Goal: Entertainment & Leisure: Consume media (video, audio)

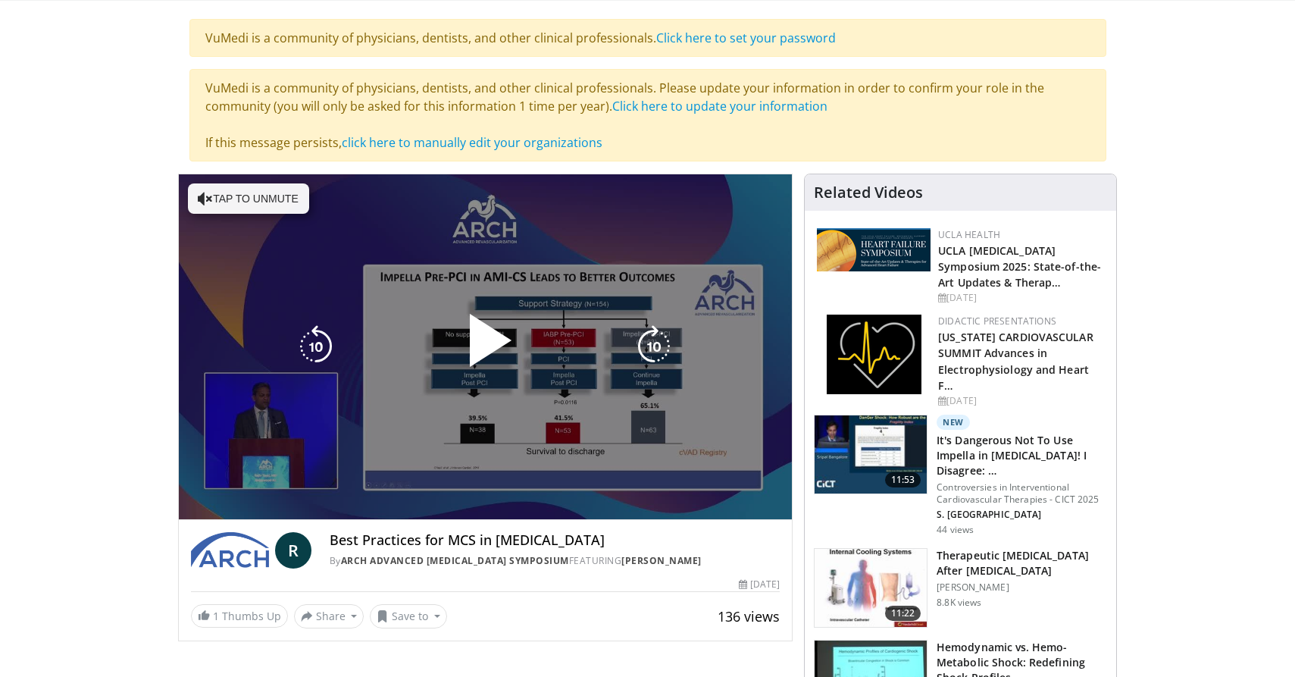
scroll to position [102, 0]
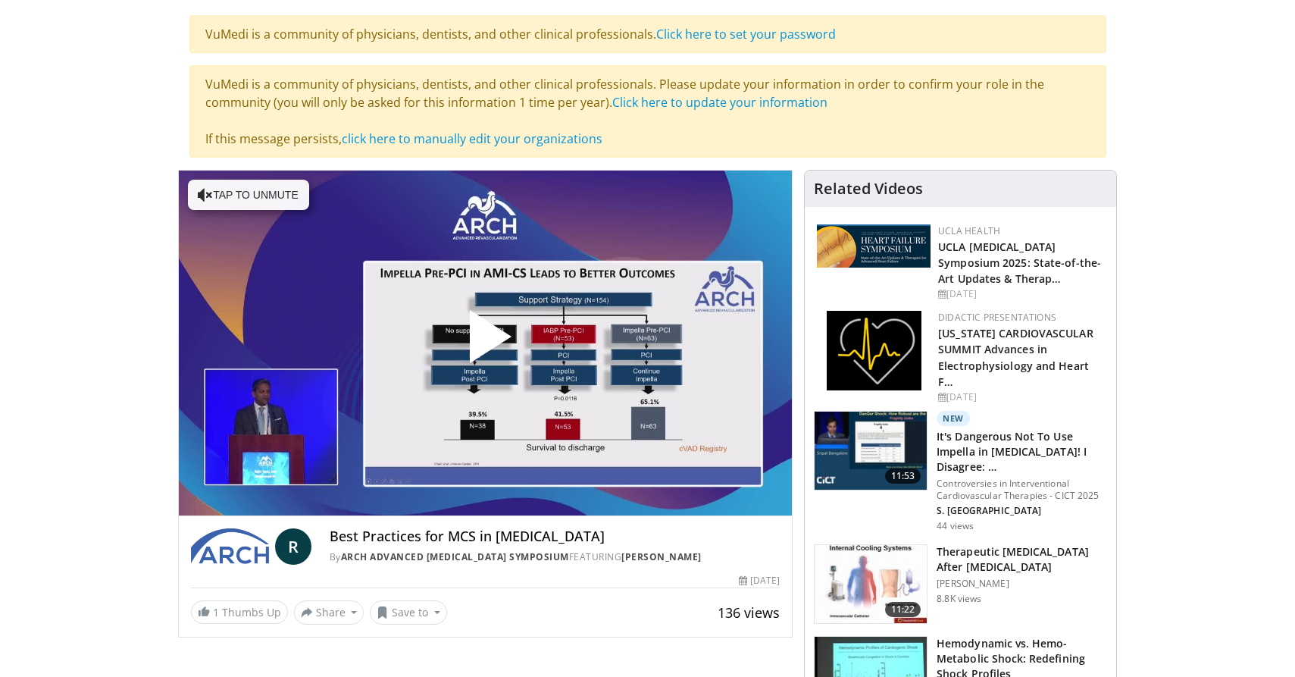
click at [485, 342] on span "Video Player" at bounding box center [485, 342] width 0 height 0
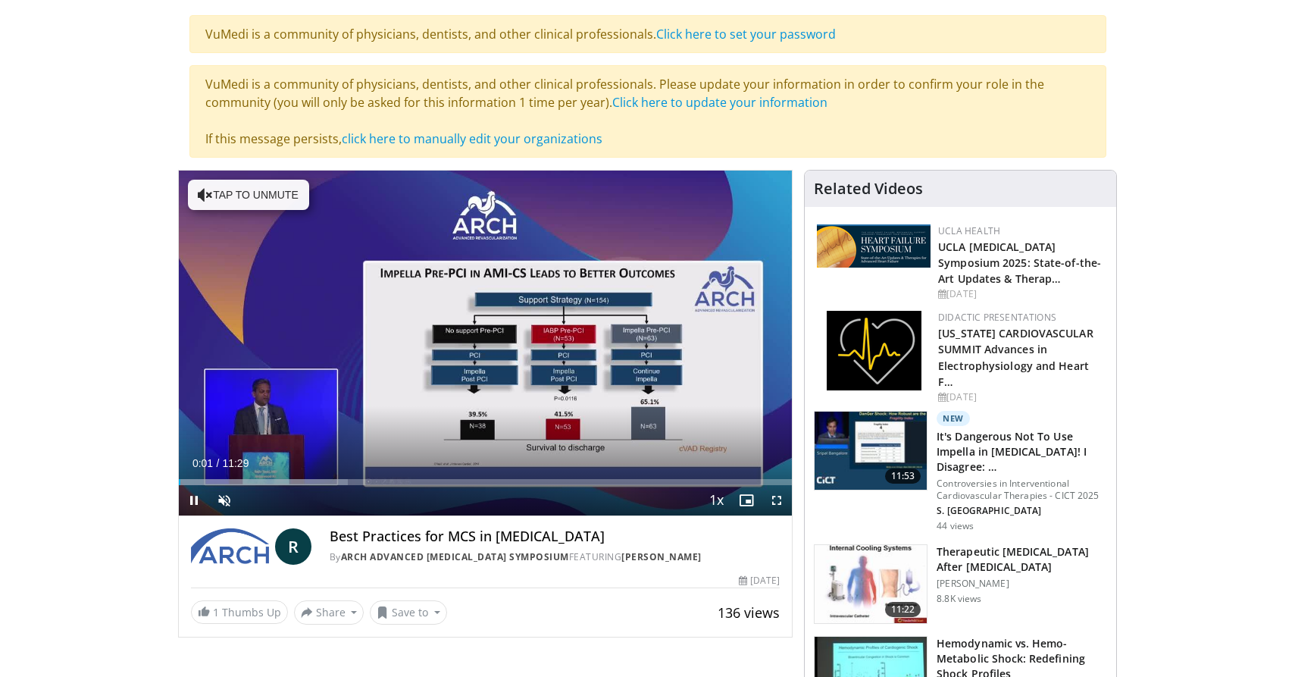
click at [780, 499] on span "Video Player" at bounding box center [777, 500] width 30 height 30
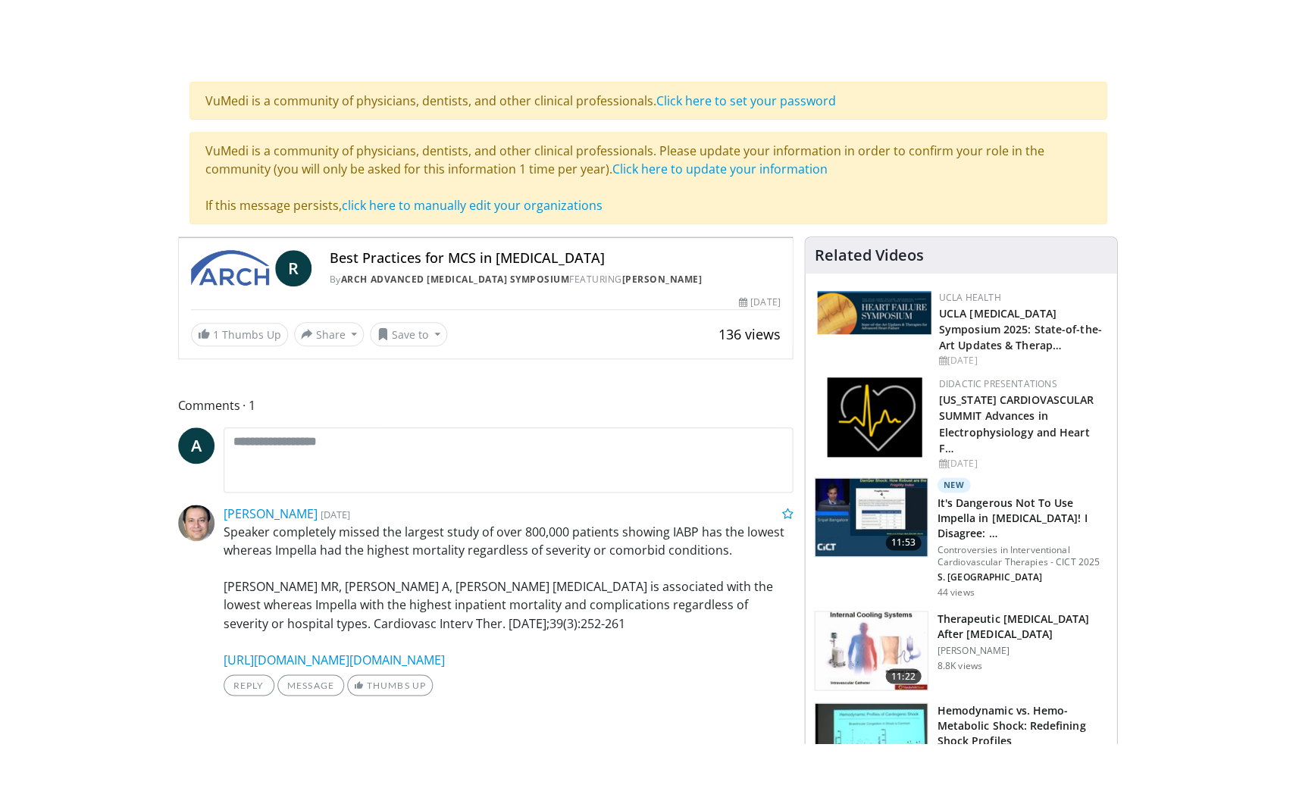
scroll to position [0, 0]
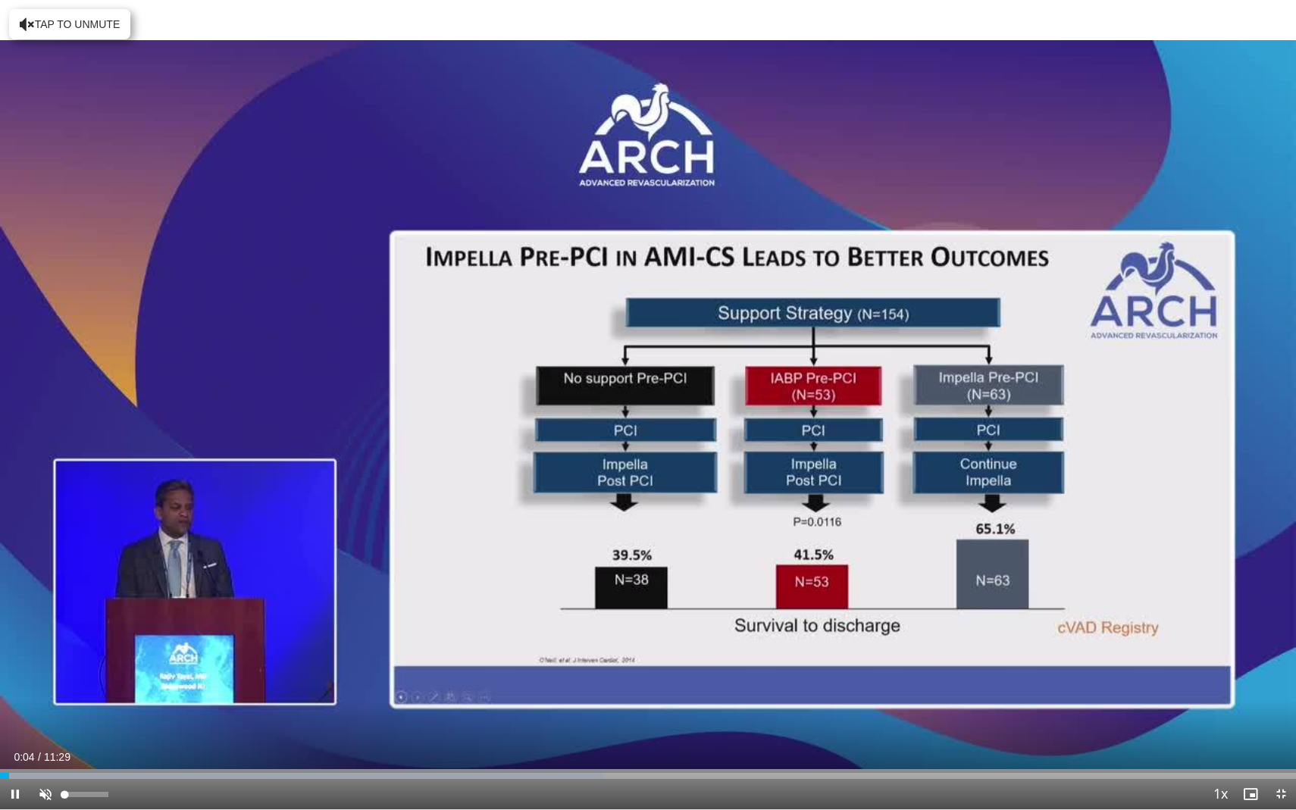
click at [44, 676] on span "Video Player" at bounding box center [45, 794] width 30 height 30
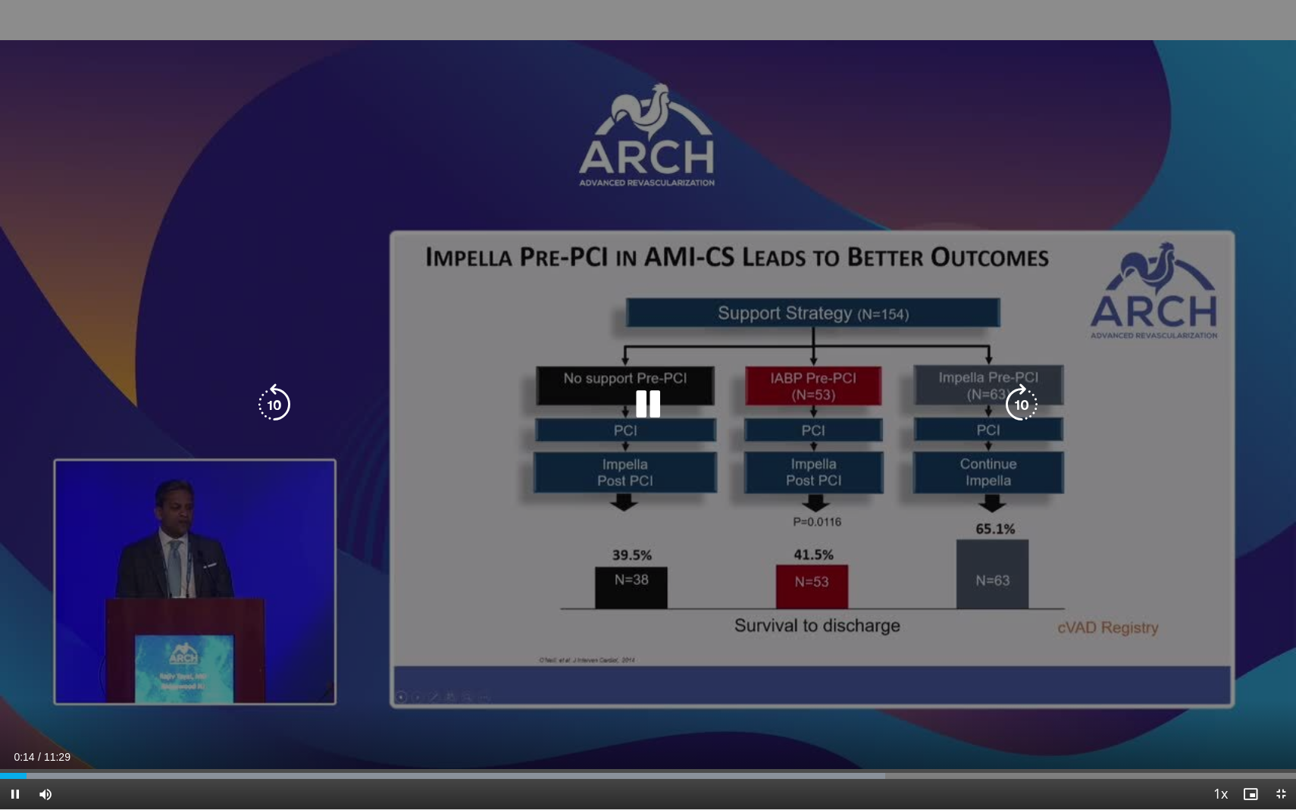
click at [264, 400] on icon "Video Player" at bounding box center [274, 404] width 42 height 42
click at [646, 405] on icon "Video Player" at bounding box center [648, 404] width 42 height 42
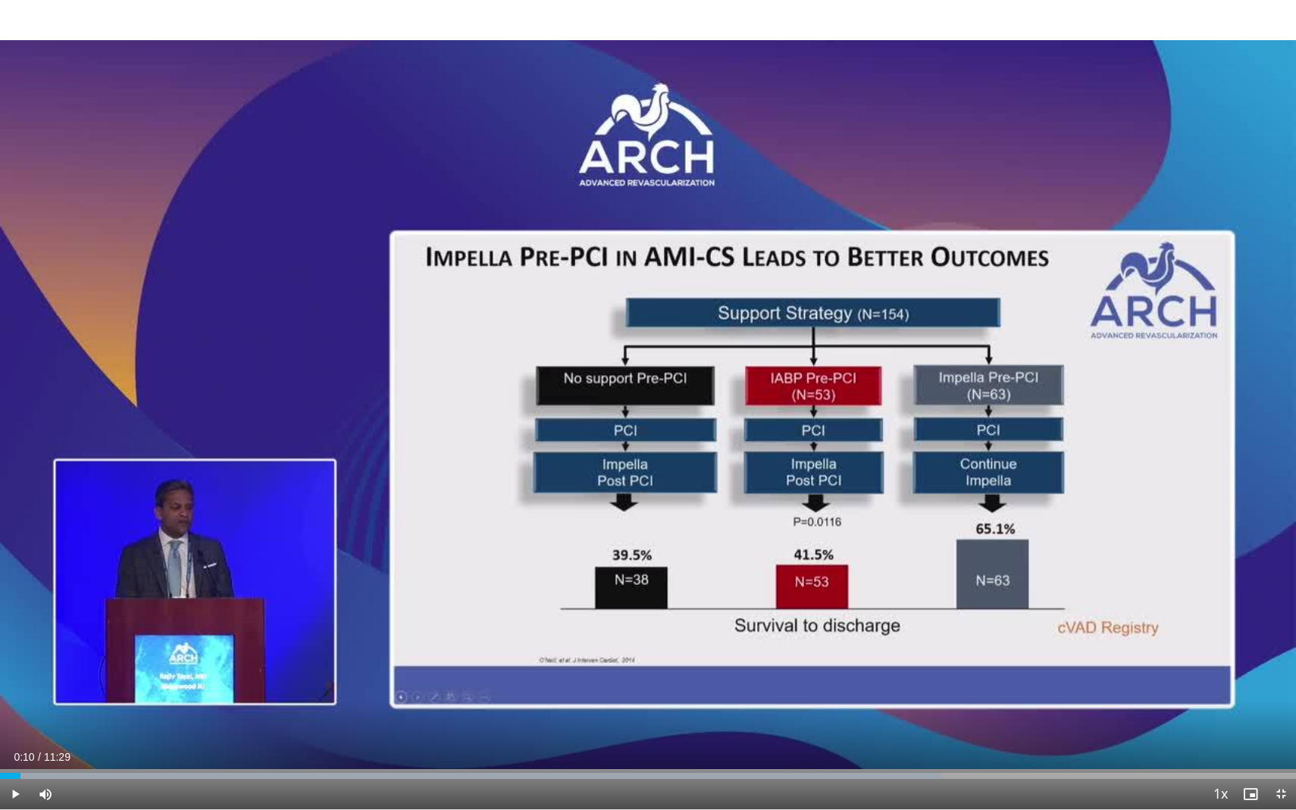
click at [9, 676] on span "Video Player" at bounding box center [15, 794] width 30 height 30
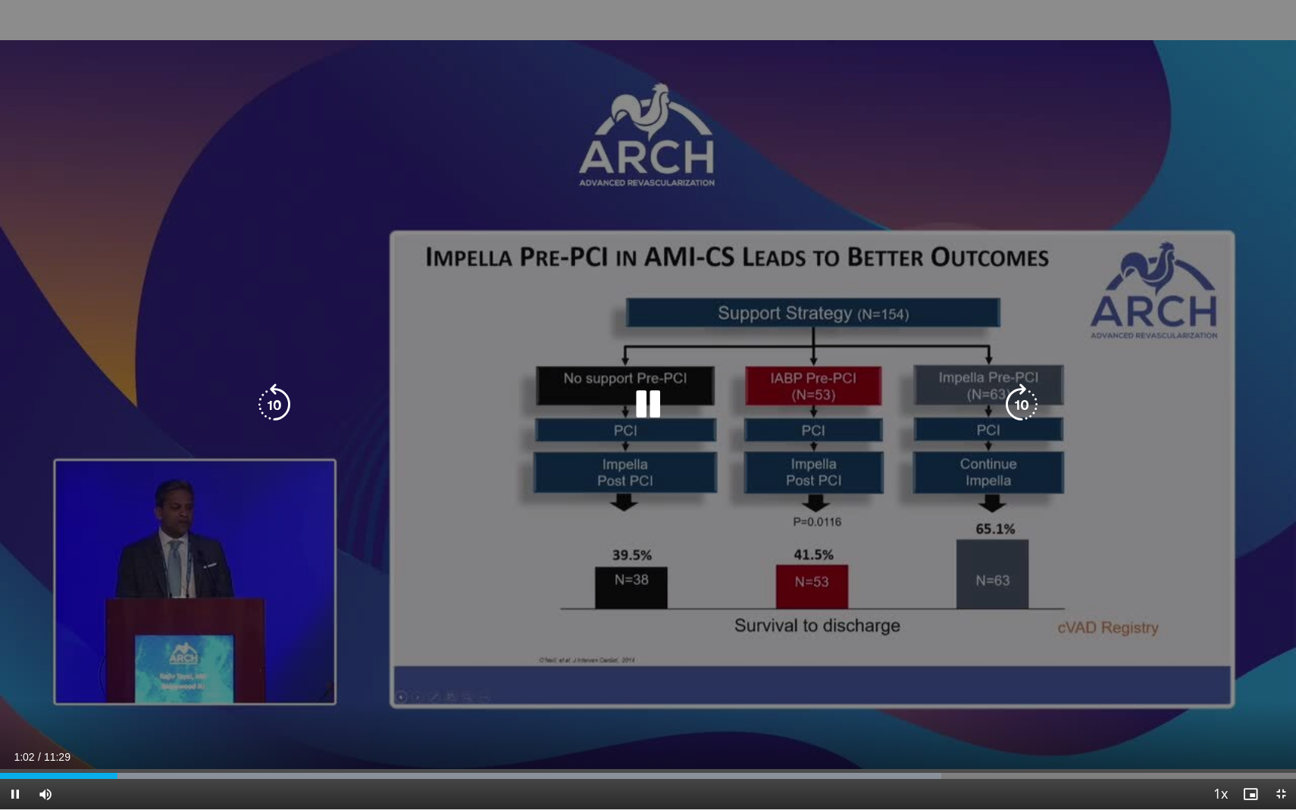
click at [1019, 402] on icon "Video Player" at bounding box center [1021, 404] width 42 height 42
click at [1019, 397] on icon "Video Player" at bounding box center [1021, 404] width 42 height 42
click at [1024, 404] on icon "Video Player" at bounding box center [1021, 404] width 42 height 42
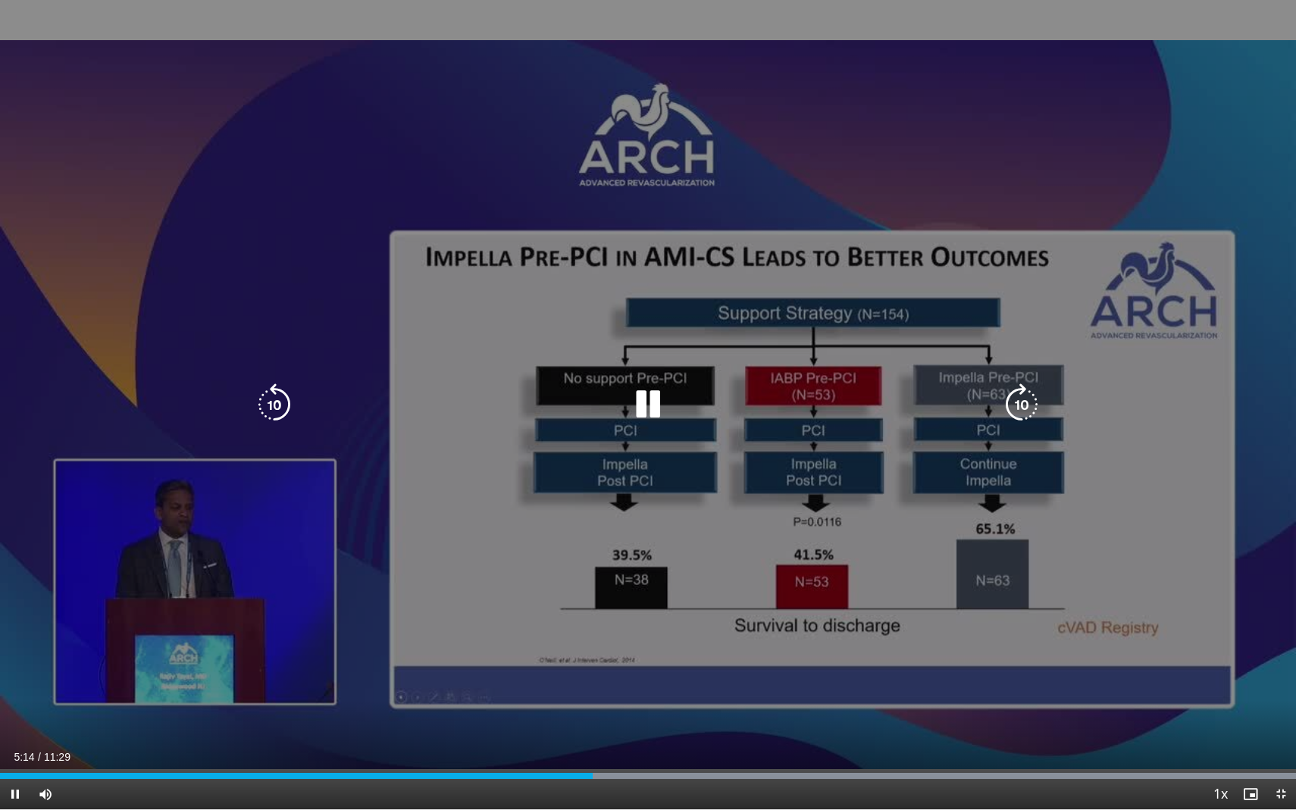
click at [1018, 403] on icon "Video Player" at bounding box center [1021, 404] width 42 height 42
click at [1018, 402] on icon "Video Player" at bounding box center [1021, 404] width 42 height 42
click at [1015, 409] on icon "Video Player" at bounding box center [1021, 404] width 42 height 42
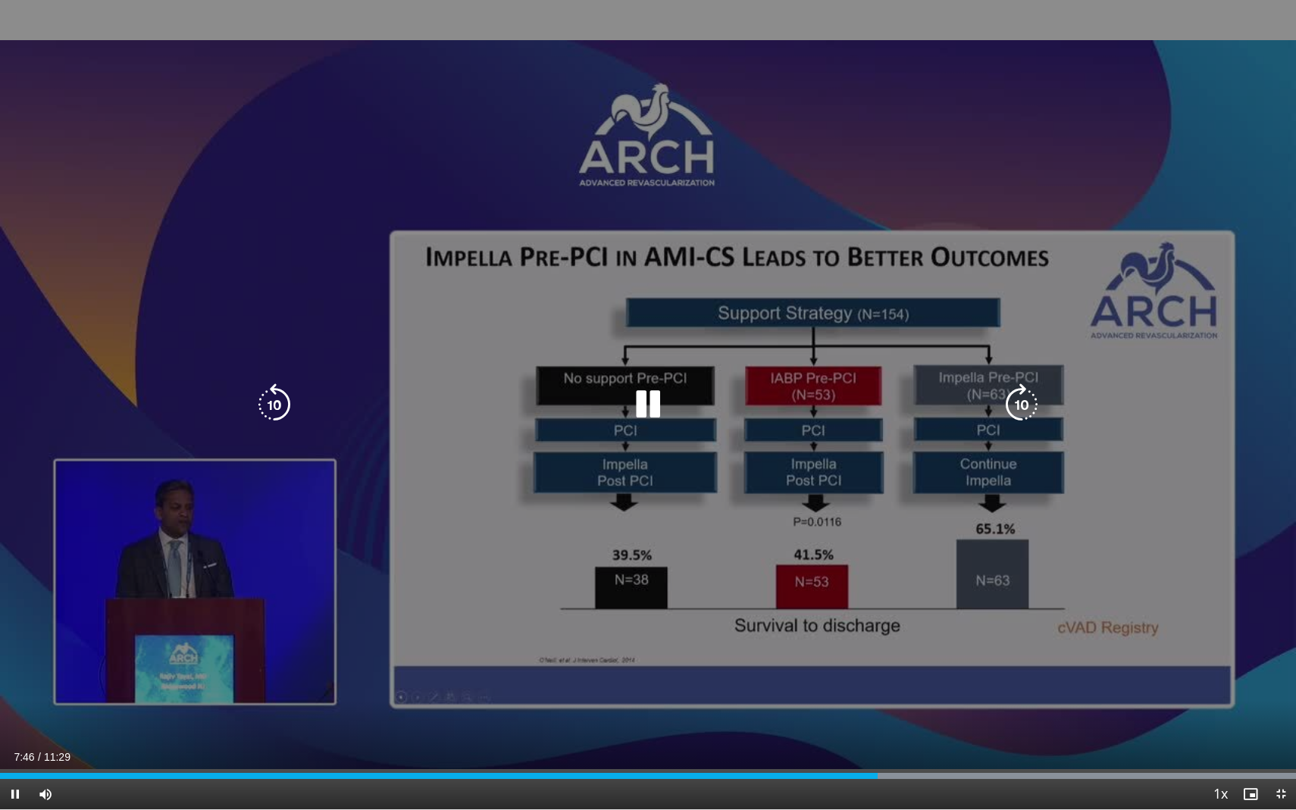
click at [1020, 405] on icon "Video Player" at bounding box center [1021, 404] width 42 height 42
click at [1021, 402] on icon "Video Player" at bounding box center [1021, 404] width 42 height 42
click at [1018, 394] on icon "Video Player" at bounding box center [1021, 404] width 42 height 42
click at [1023, 403] on icon "Video Player" at bounding box center [1021, 404] width 42 height 42
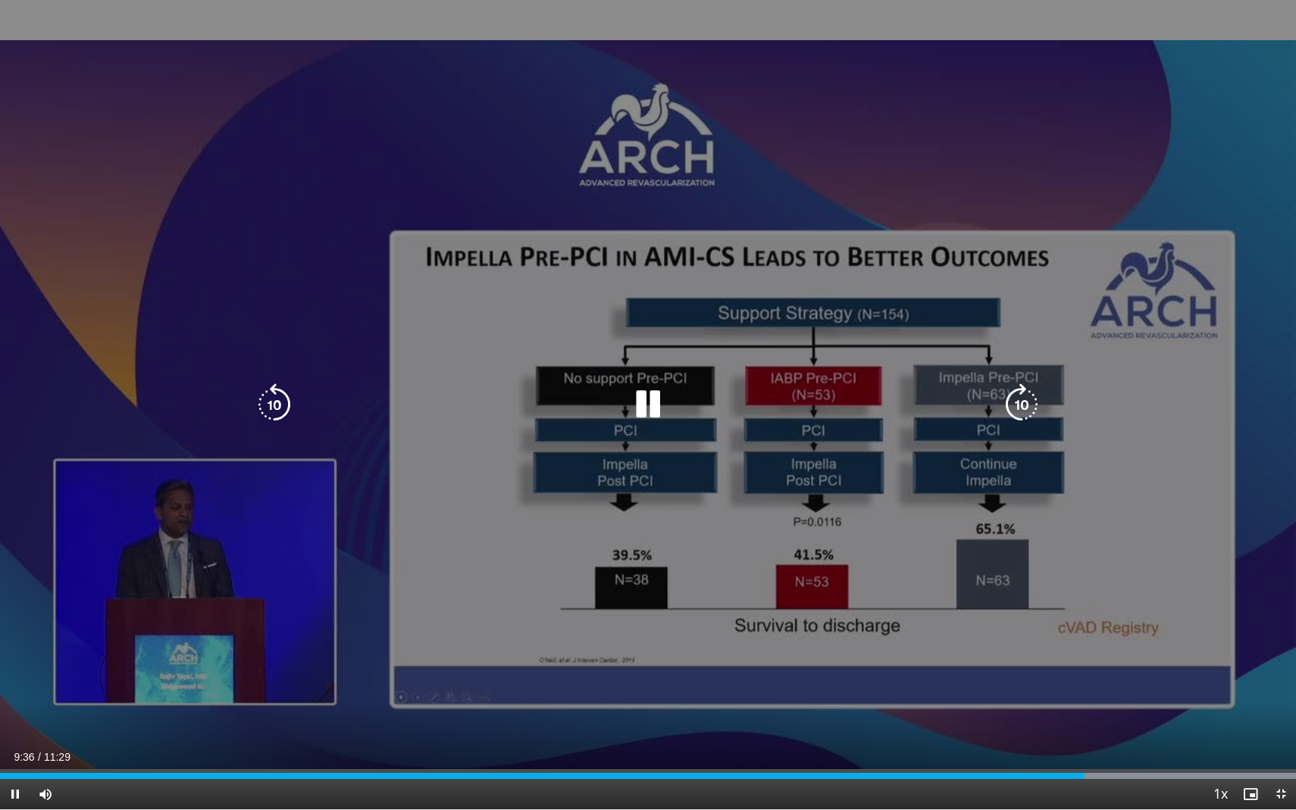
click at [1014, 394] on icon "Video Player" at bounding box center [1021, 404] width 42 height 42
click at [1022, 410] on icon "Video Player" at bounding box center [1021, 404] width 42 height 42
click at [1021, 402] on icon "Video Player" at bounding box center [1021, 404] width 42 height 42
